Goal: Transaction & Acquisition: Purchase product/service

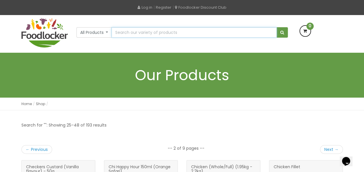
click at [154, 32] on input "text" at bounding box center [193, 32] width 165 height 10
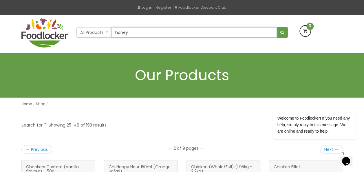
click at [277, 27] on button "submit" at bounding box center [282, 32] width 11 height 10
type input "Pure Honey"
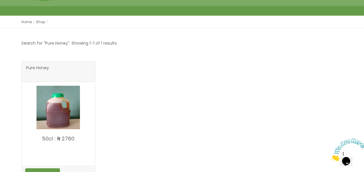
scroll to position [104, 0]
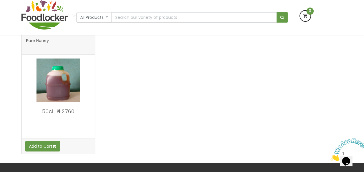
click at [57, 39] on h3 "Pure Honey" at bounding box center [58, 45] width 65 height 12
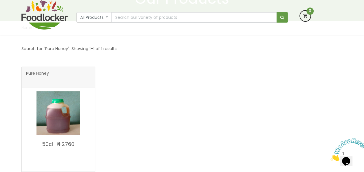
scroll to position [58, 0]
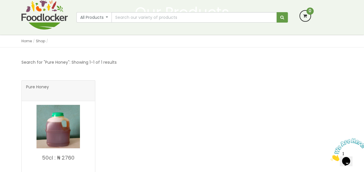
click at [32, 88] on span "Pure Honey" at bounding box center [37, 91] width 23 height 12
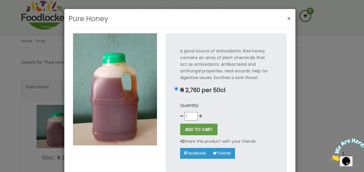
click at [287, 17] on span "×" at bounding box center [289, 18] width 4 height 8
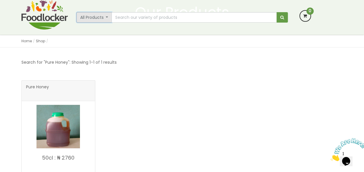
click at [94, 18] on button "All Products" at bounding box center [94, 17] width 36 height 10
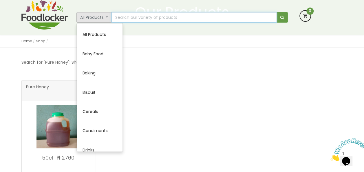
click at [138, 17] on input "text" at bounding box center [193, 17] width 165 height 10
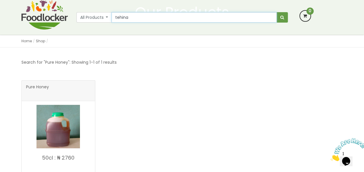
type input "tehina"
click at [277, 12] on button "submit" at bounding box center [282, 17] width 11 height 10
